Goal: Check status: Check status

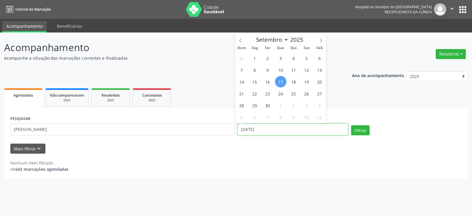
click at [280, 130] on input "[DATE]" at bounding box center [293, 129] width 111 height 12
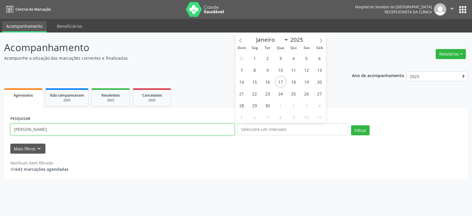
click at [224, 132] on input "[PERSON_NAME]" at bounding box center [122, 129] width 224 height 12
click at [351, 125] on button "Filtrar" at bounding box center [360, 130] width 19 height 10
click at [224, 132] on input "[PERSON_NAME]" at bounding box center [122, 129] width 224 height 12
click at [351, 125] on button "Filtrar" at bounding box center [360, 130] width 19 height 10
click at [218, 132] on input "[PERSON_NAME]" at bounding box center [122, 129] width 224 height 12
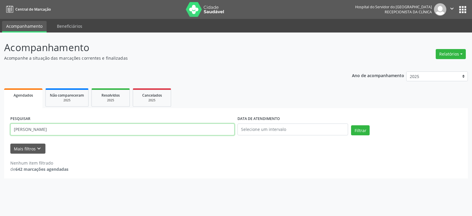
click at [351, 125] on button "Filtrar" at bounding box center [360, 130] width 19 height 10
drag, startPoint x: 156, startPoint y: 128, endPoint x: 0, endPoint y: 134, distance: 155.7
click at [0, 134] on div "Acompanhamento Acompanhe a situação das marcações correntes e finalizadas Relat…" at bounding box center [236, 123] width 472 height 183
paste input "[PERSON_NAME]"
type input "[PERSON_NAME]"
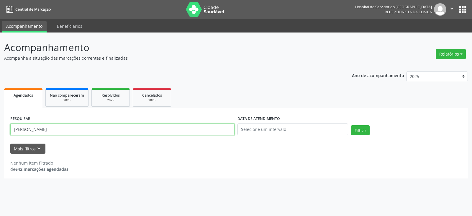
click at [351, 125] on button "Filtrar" at bounding box center [360, 130] width 19 height 10
